Goal: Task Accomplishment & Management: Use online tool/utility

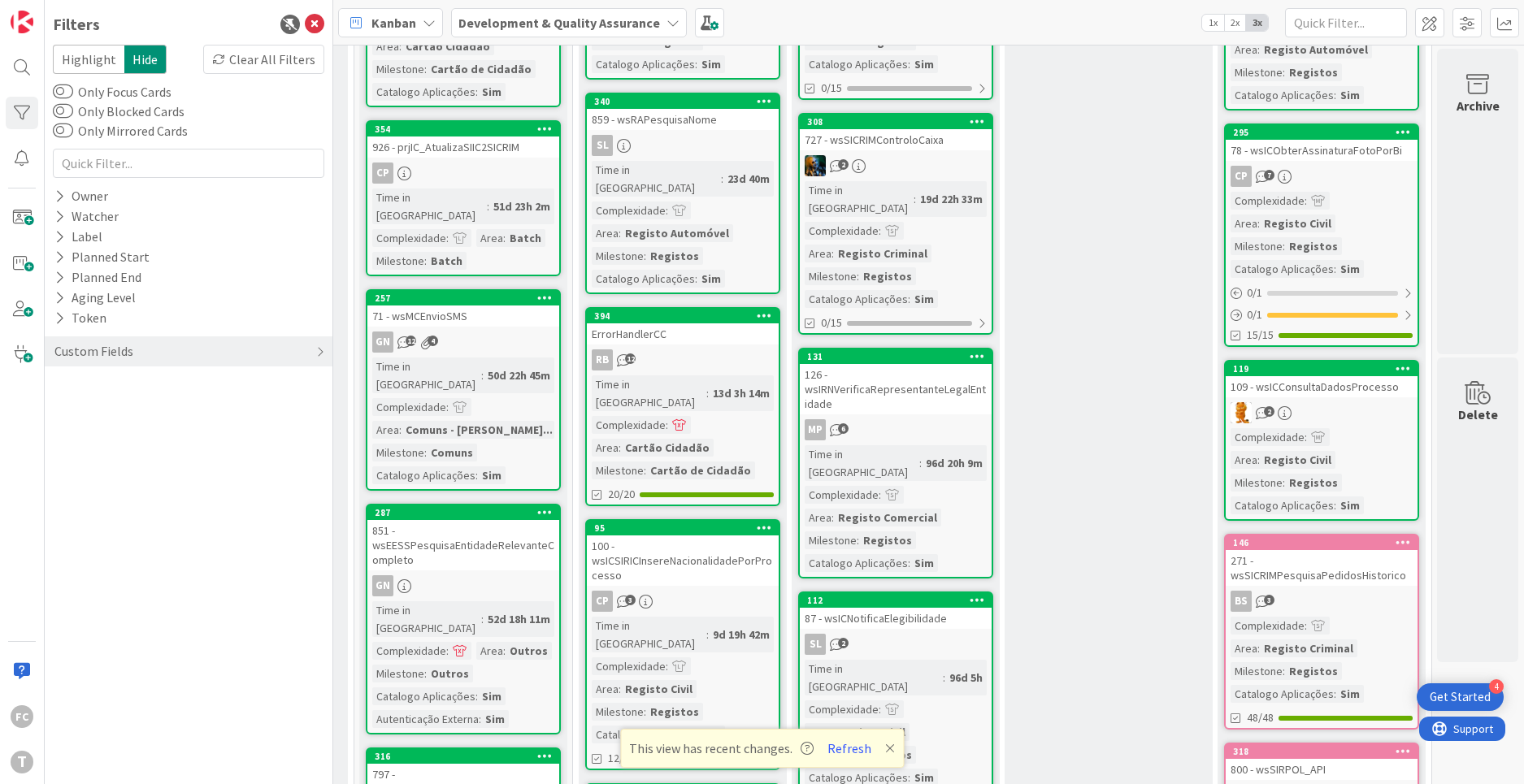
scroll to position [1195, 632]
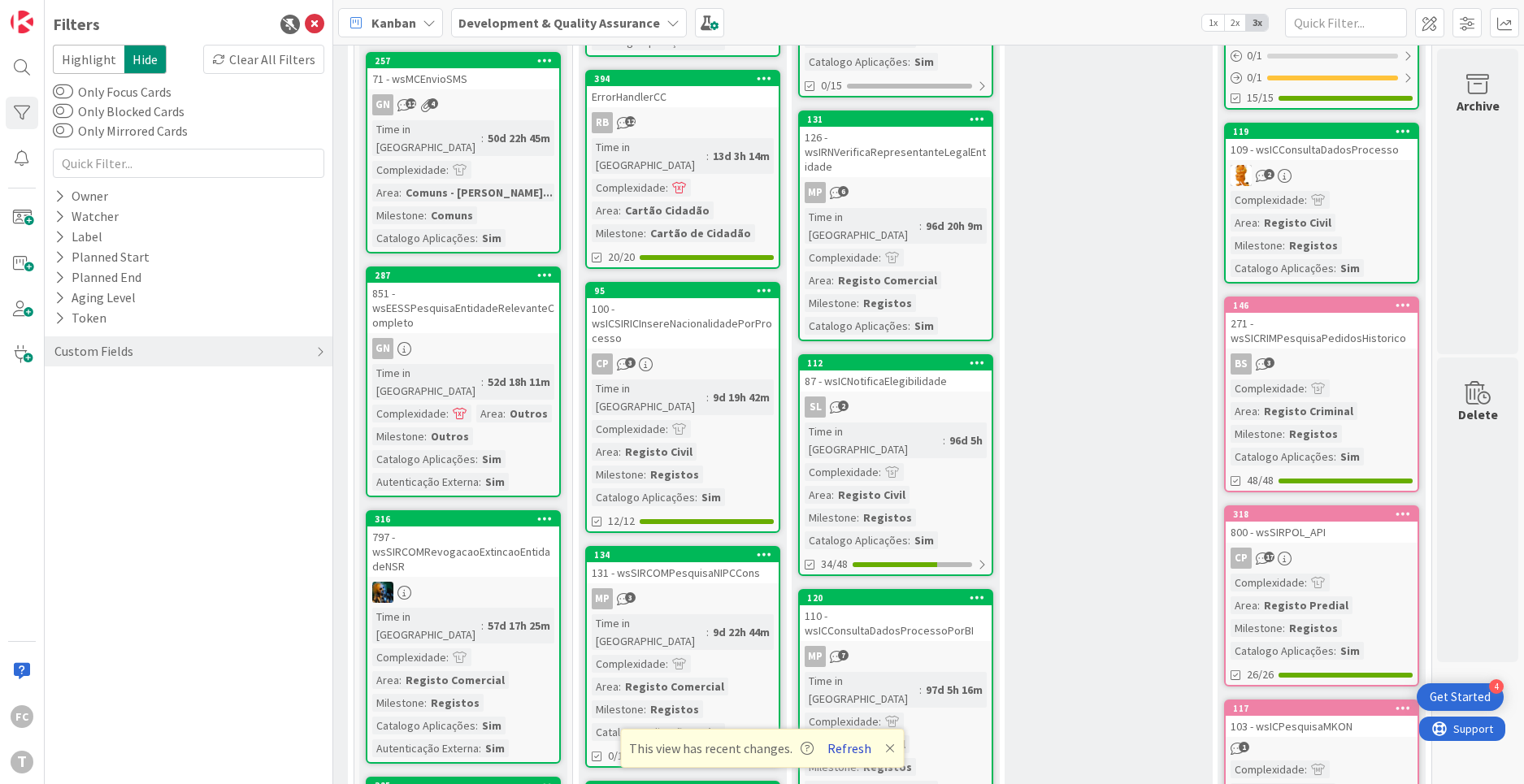
click at [849, 745] on button "Refresh" at bounding box center [849, 748] width 55 height 21
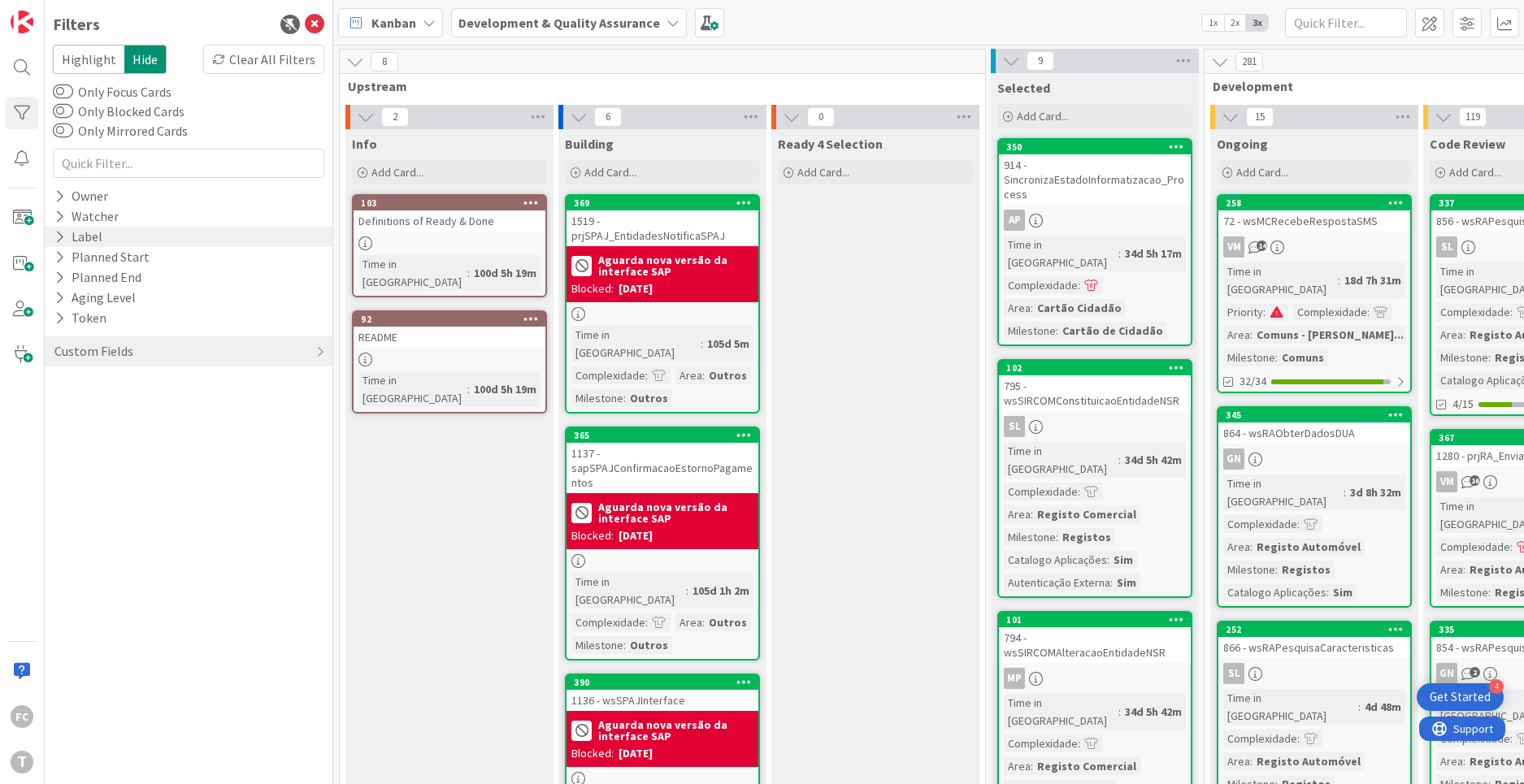
click at [59, 237] on icon at bounding box center [59, 237] width 11 height 14
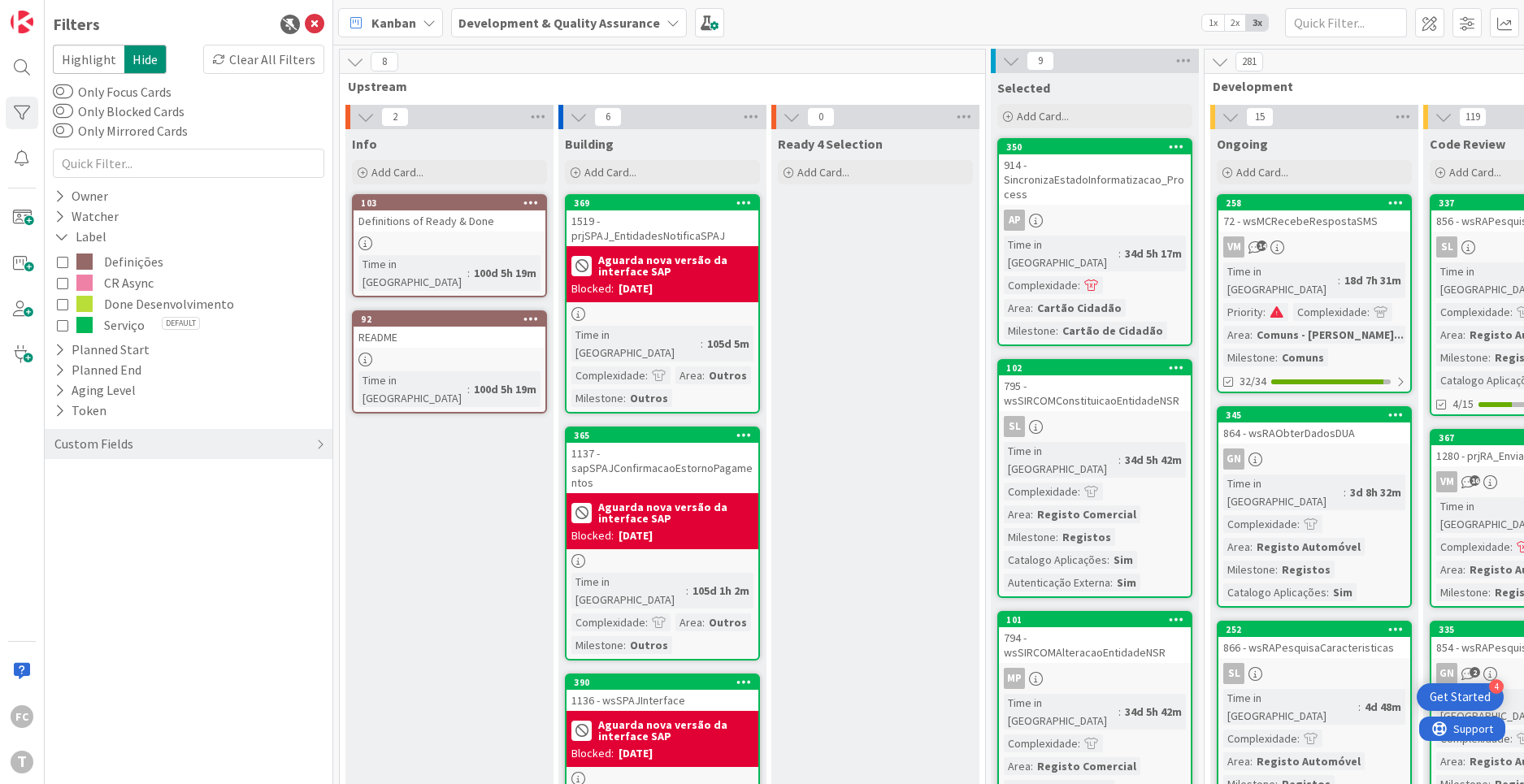
click at [134, 284] on span "CR Async" at bounding box center [129, 282] width 50 height 21
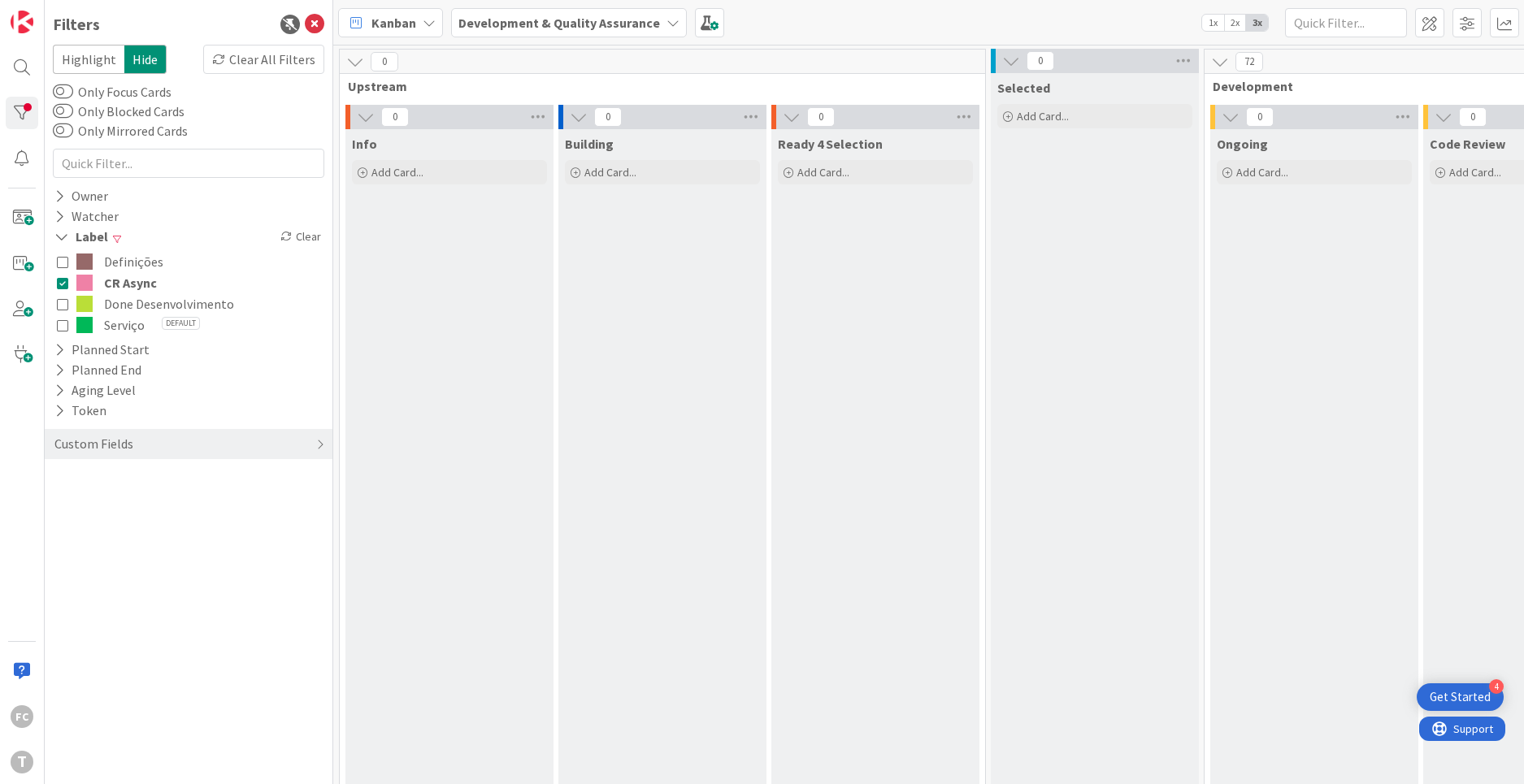
click at [142, 304] on span "Done Desenvolvimento" at bounding box center [169, 303] width 130 height 21
click at [130, 286] on span "CR Async" at bounding box center [130, 282] width 53 height 21
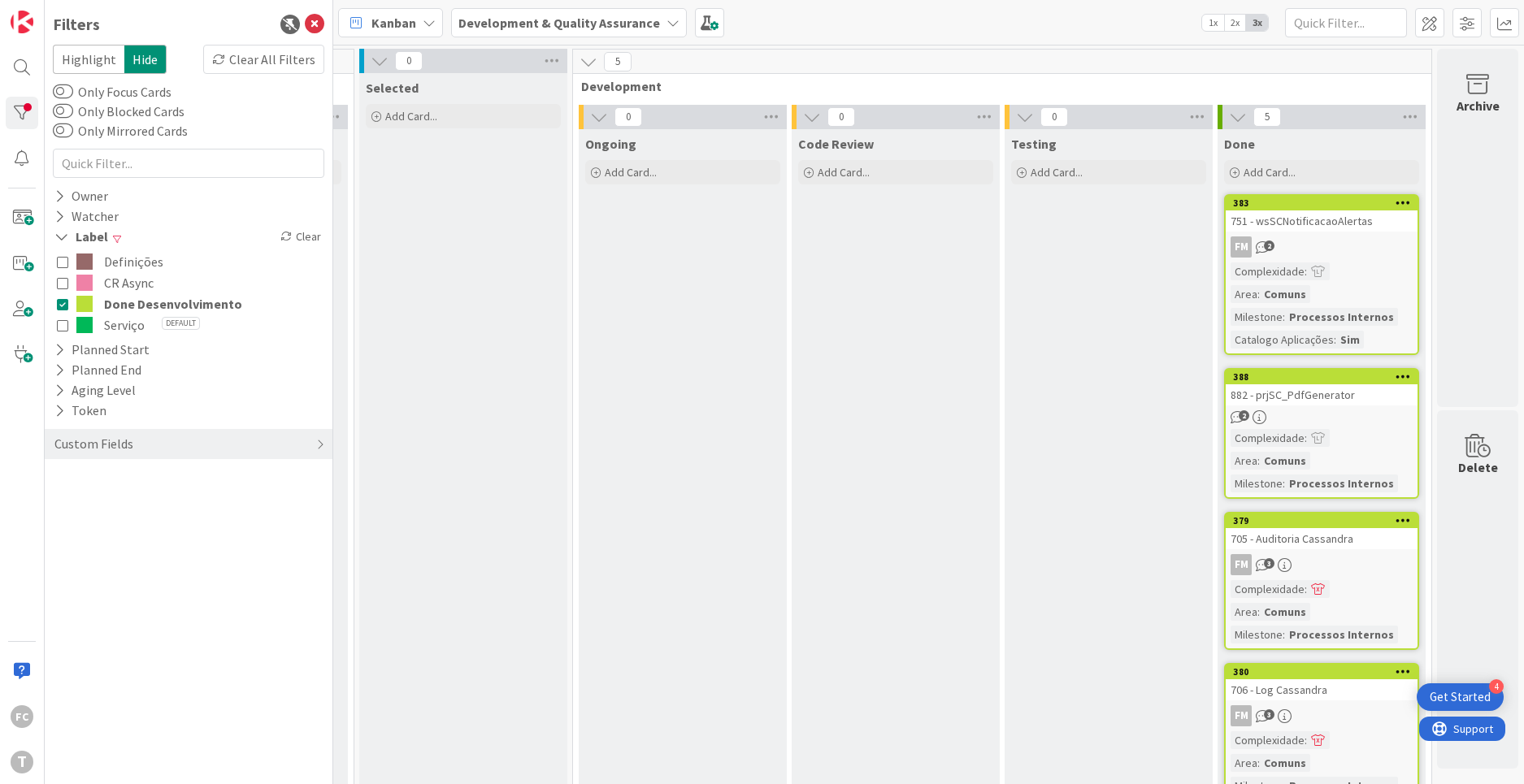
scroll to position [85, 632]
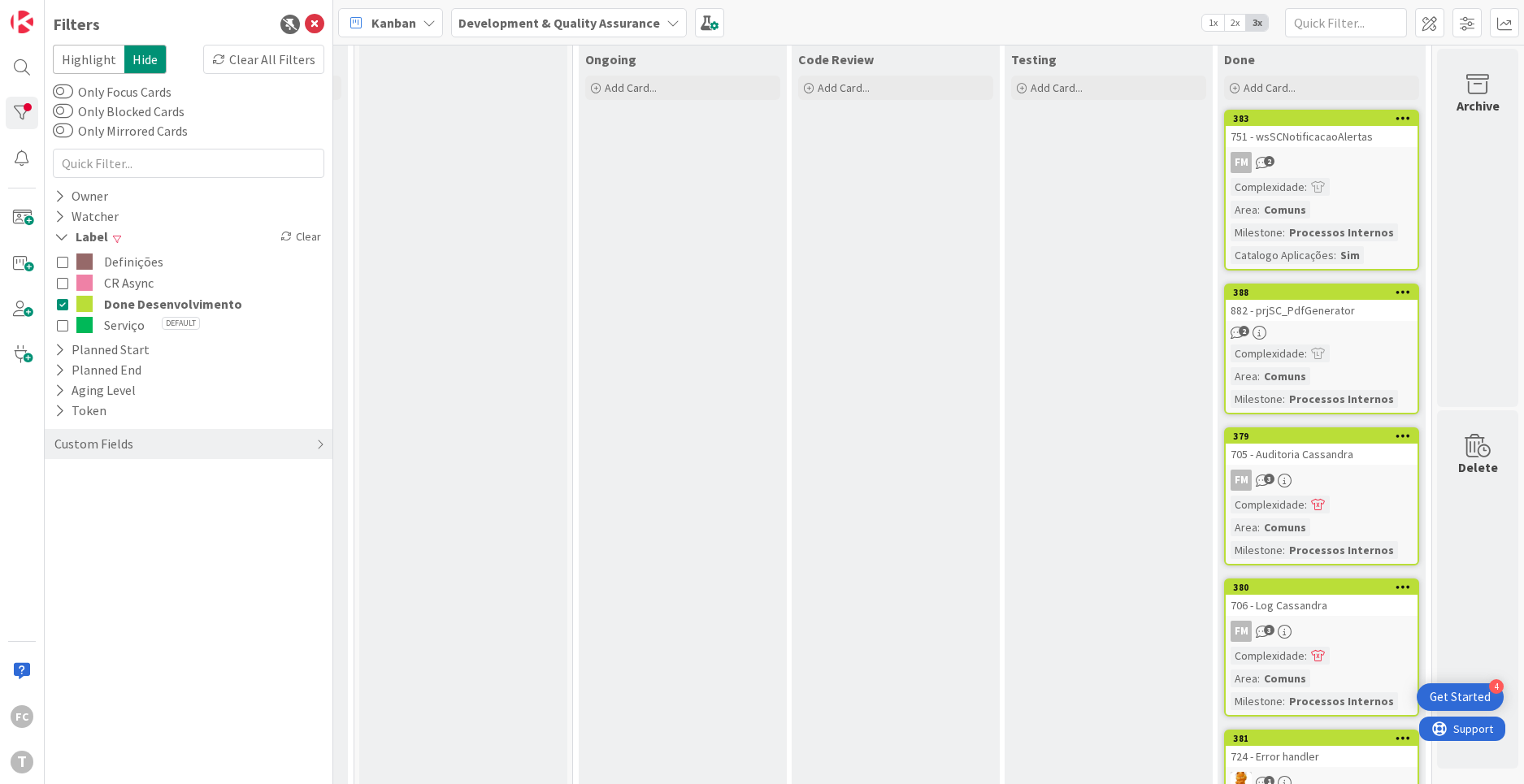
click at [65, 304] on icon at bounding box center [62, 303] width 11 height 11
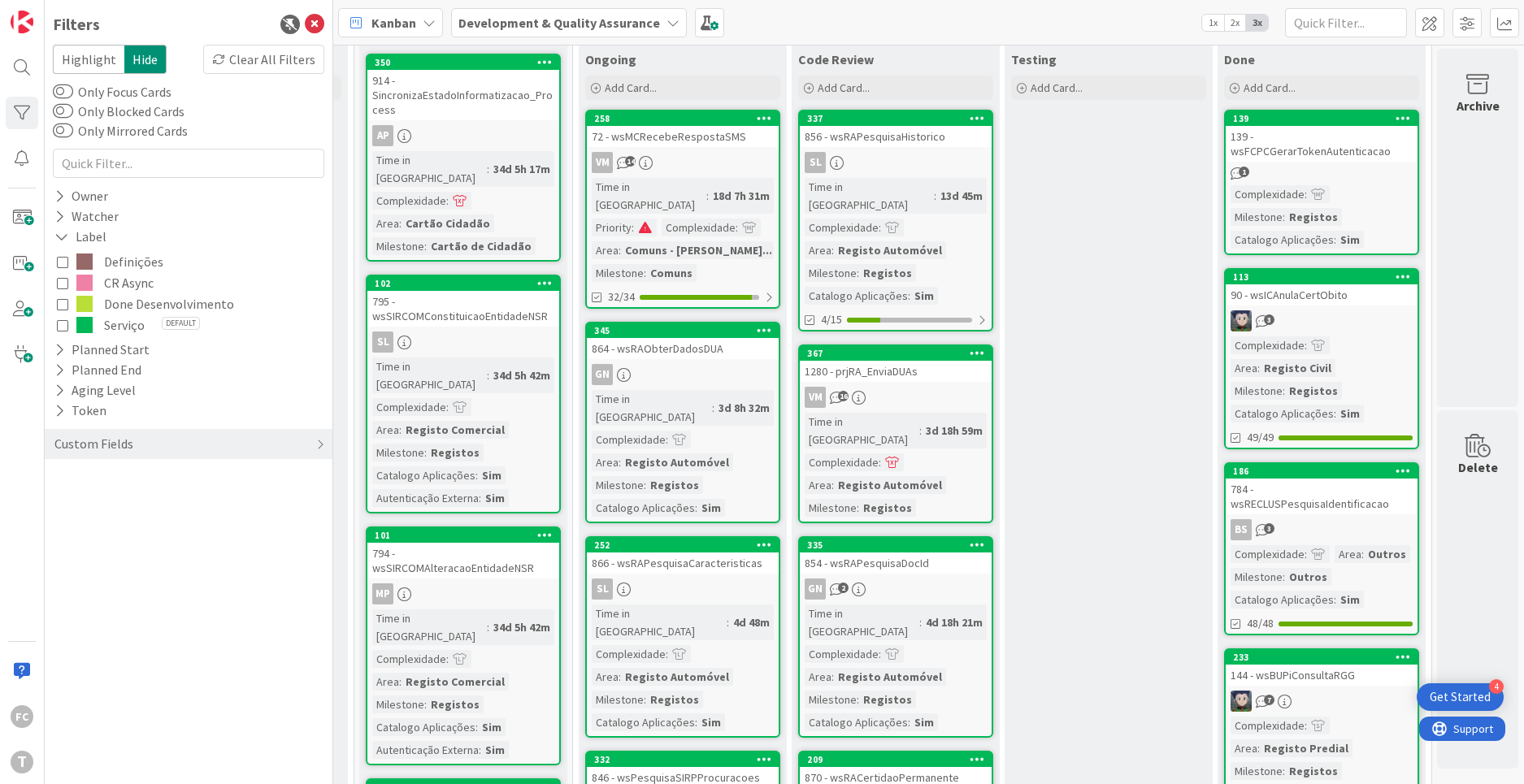
click at [123, 282] on span "CR Async" at bounding box center [129, 282] width 50 height 21
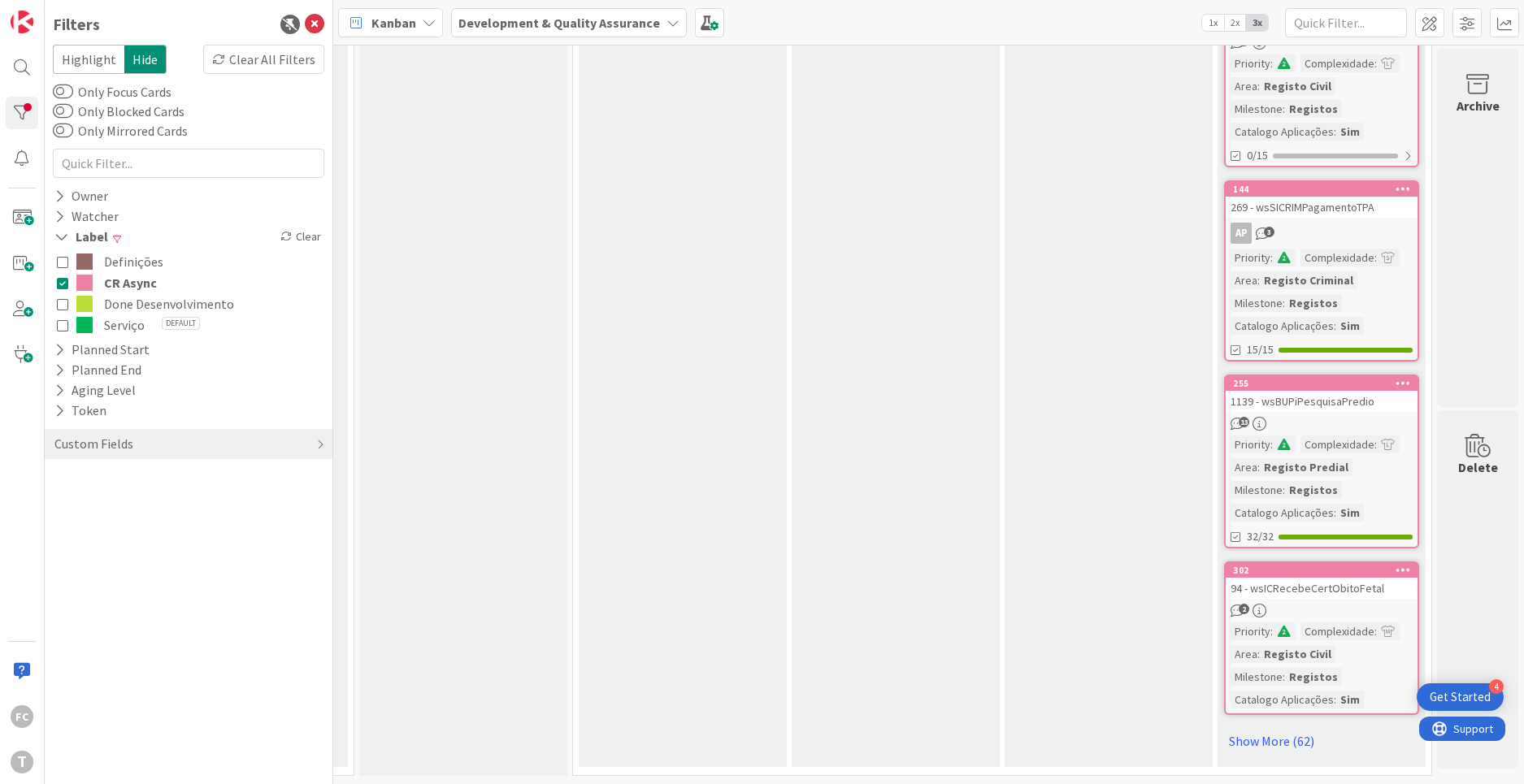
scroll to position [0, 632]
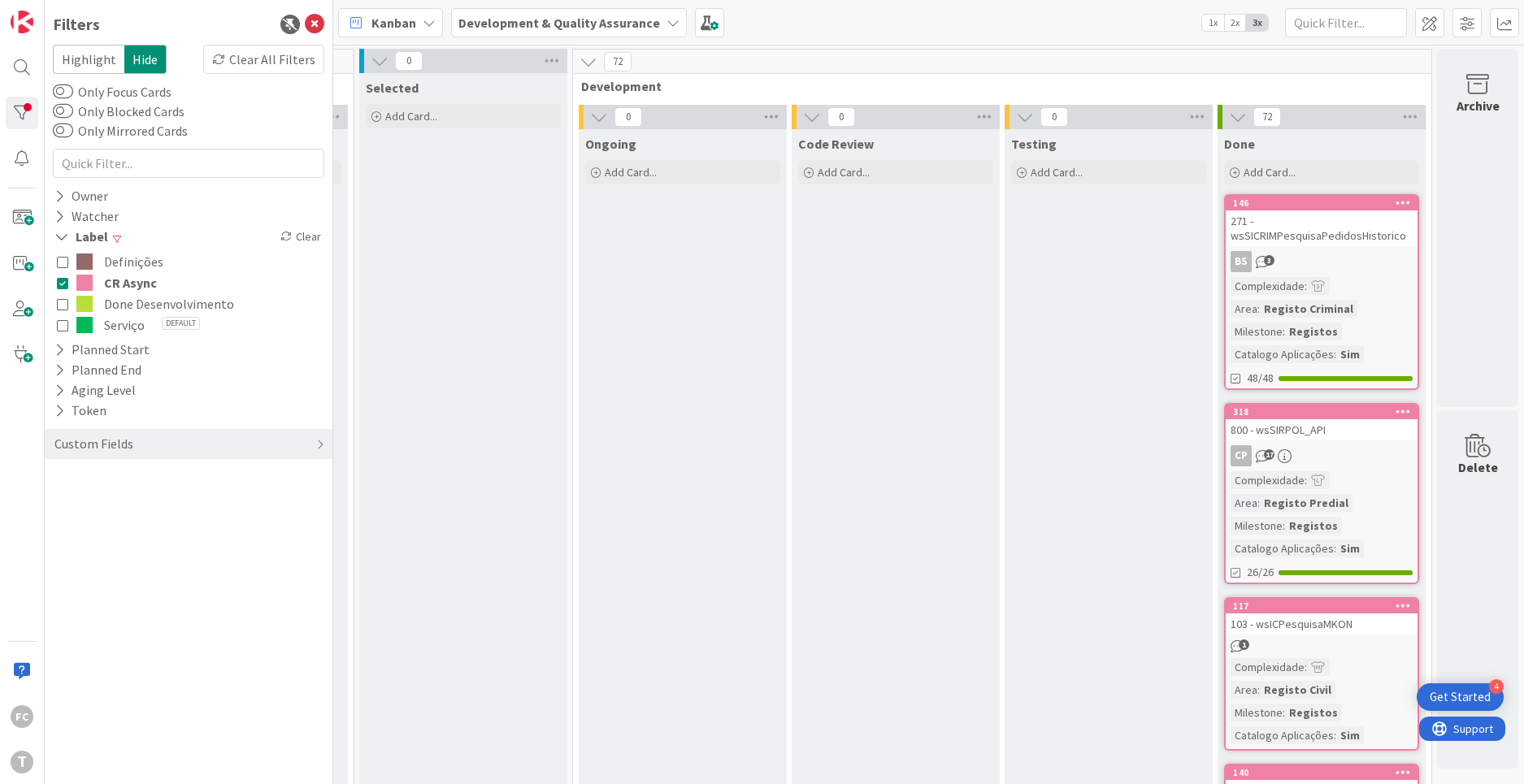
click at [63, 285] on icon at bounding box center [62, 282] width 11 height 11
